Goal: Check status

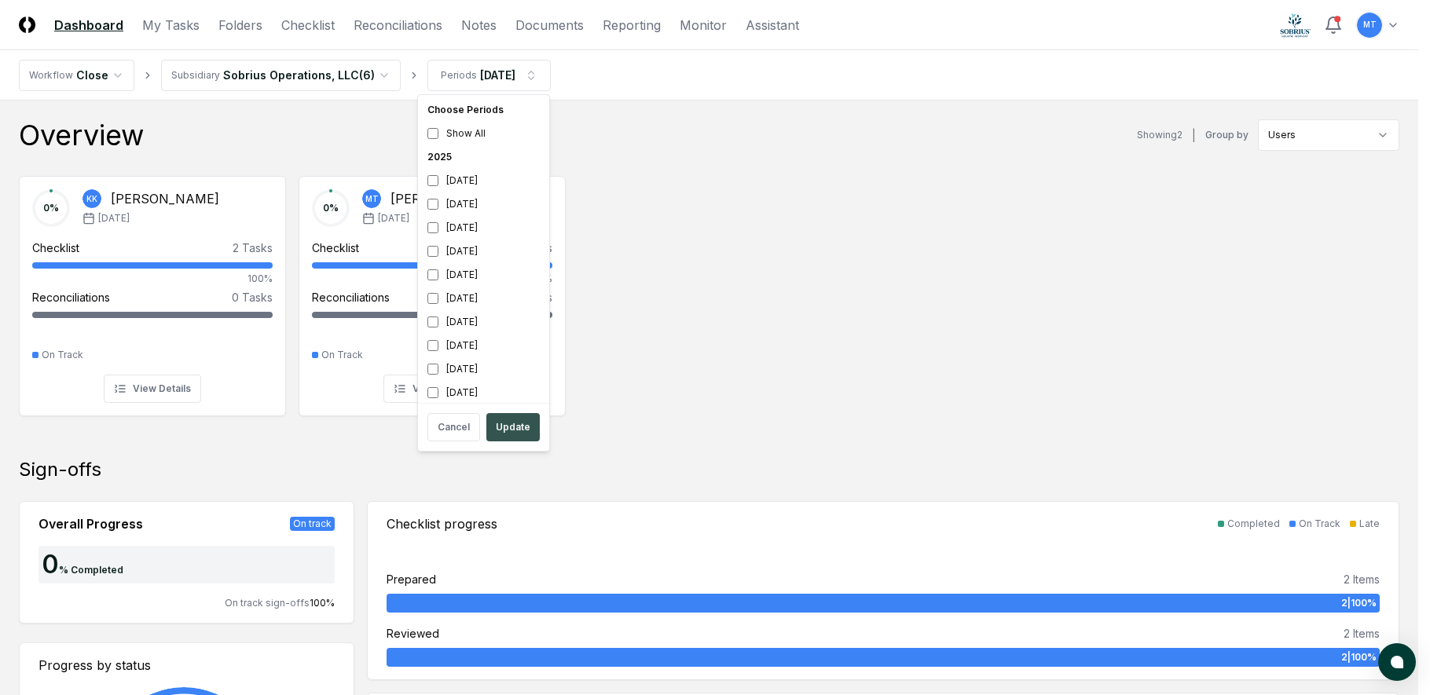
click at [519, 426] on button "Update" at bounding box center [512, 427] width 53 height 28
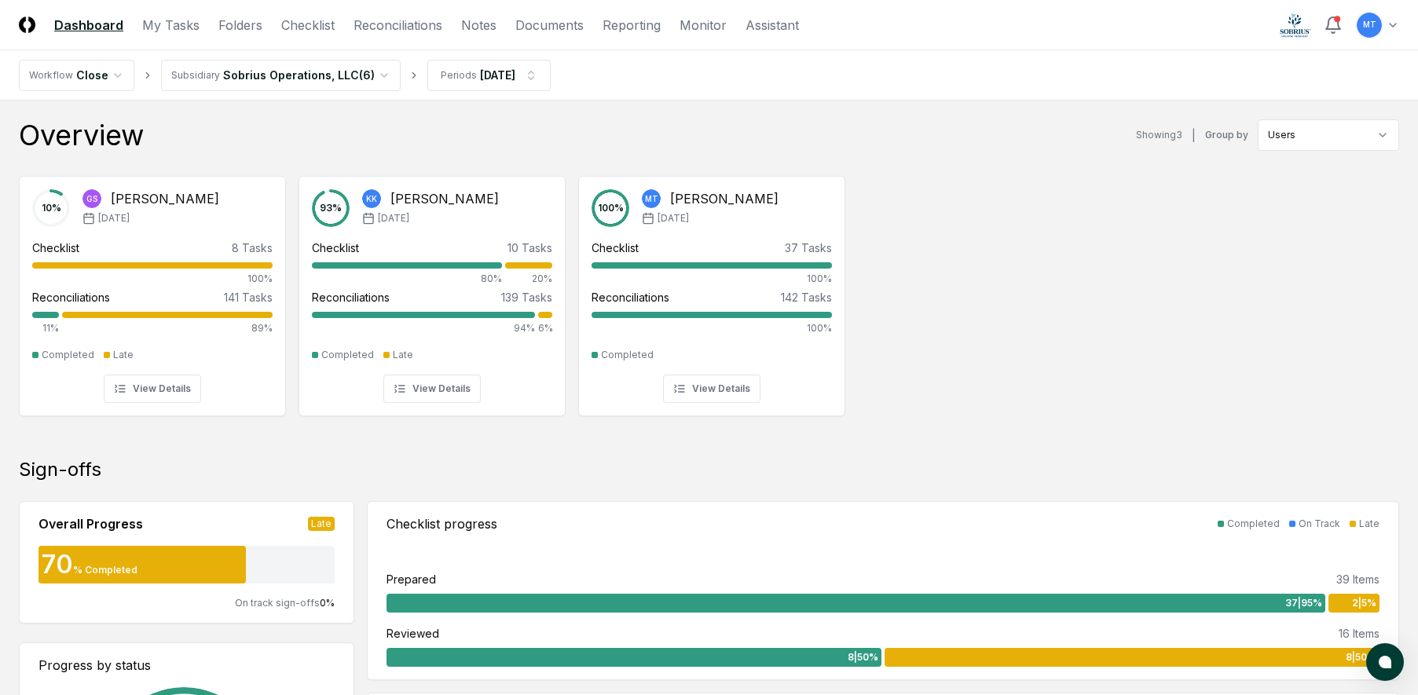
click at [1059, 255] on div "10 % GS [PERSON_NAME] [DATE] Checklist 8 Tasks 100% Reconciliations 141 Tasks 1…" at bounding box center [709, 294] width 1418 height 262
